Goal: Task Accomplishment & Management: Use online tool/utility

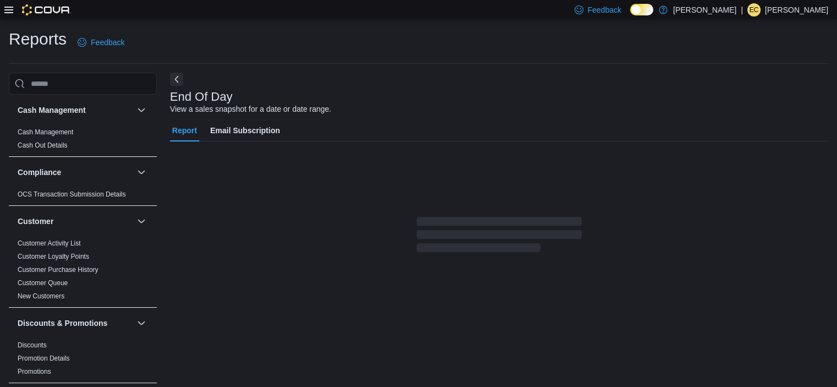
scroll to position [7, 0]
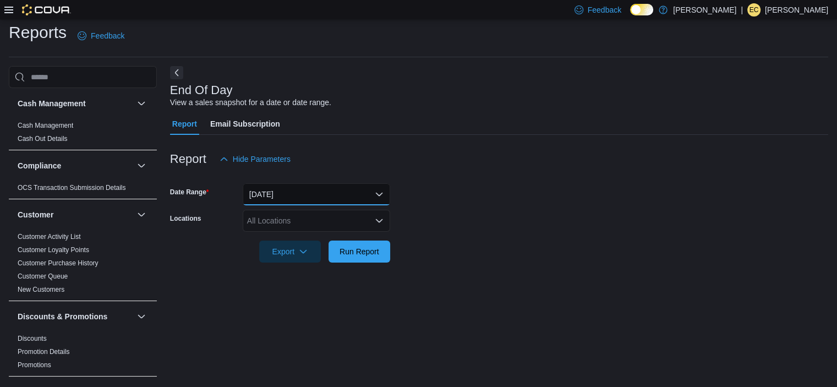
click at [315, 198] on button "[DATE]" at bounding box center [317, 194] width 148 height 22
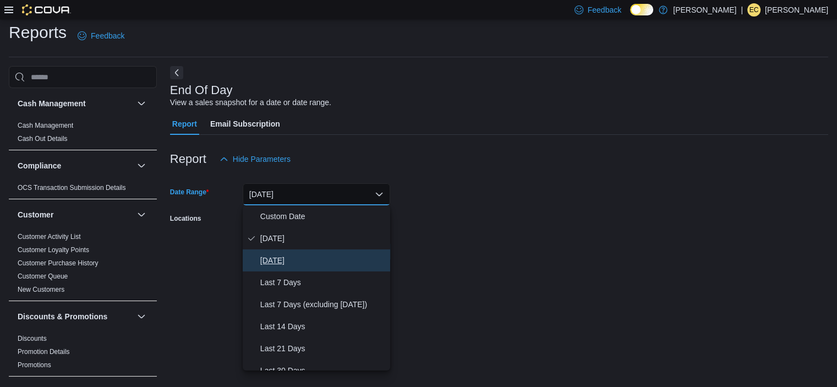
click at [272, 256] on span "[DATE]" at bounding box center [323, 260] width 126 height 13
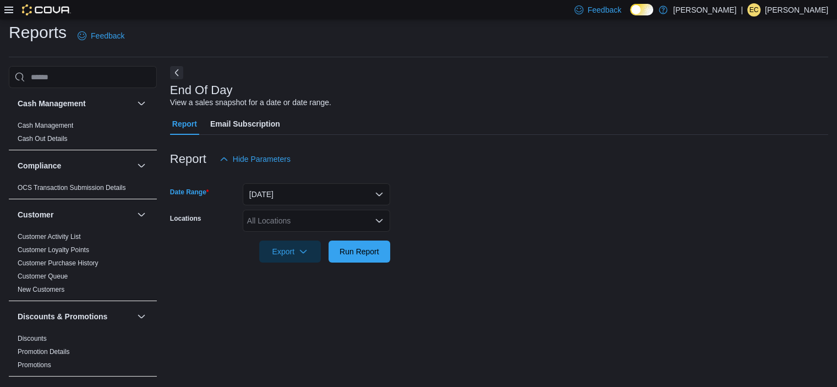
click at [259, 219] on div "All Locations" at bounding box center [317, 221] width 148 height 22
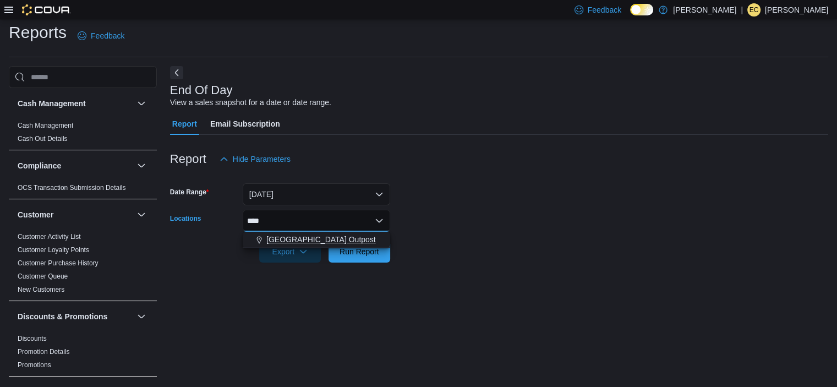
type input "****"
click at [288, 237] on span "[GEOGRAPHIC_DATA] Outpost" at bounding box center [321, 239] width 110 height 11
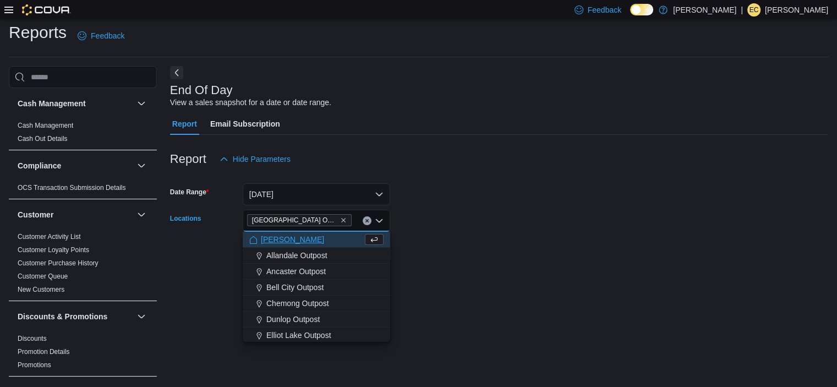
click at [470, 234] on div at bounding box center [499, 236] width 658 height 9
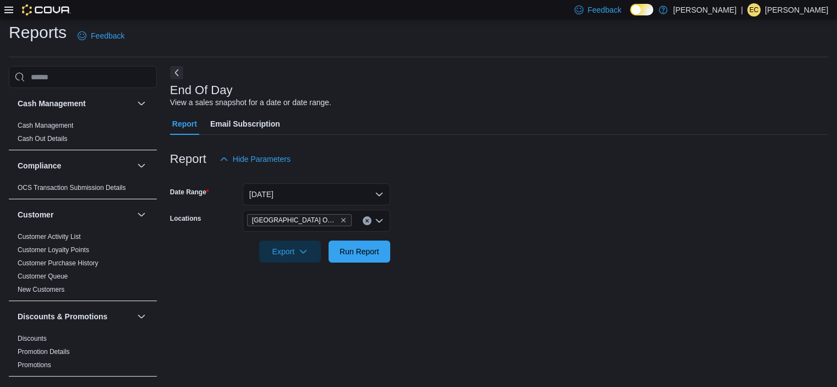
click at [353, 272] on div at bounding box center [499, 269] width 658 height 13
click at [347, 251] on span "Run Report" at bounding box center [360, 251] width 40 height 11
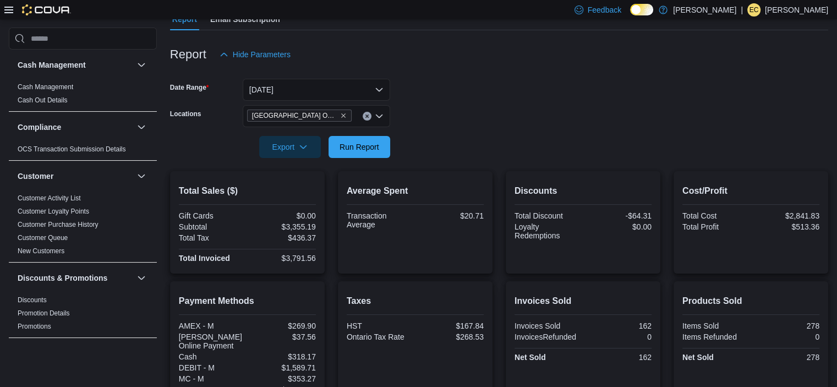
scroll to position [123, 0]
